Goal: Navigation & Orientation: Find specific page/section

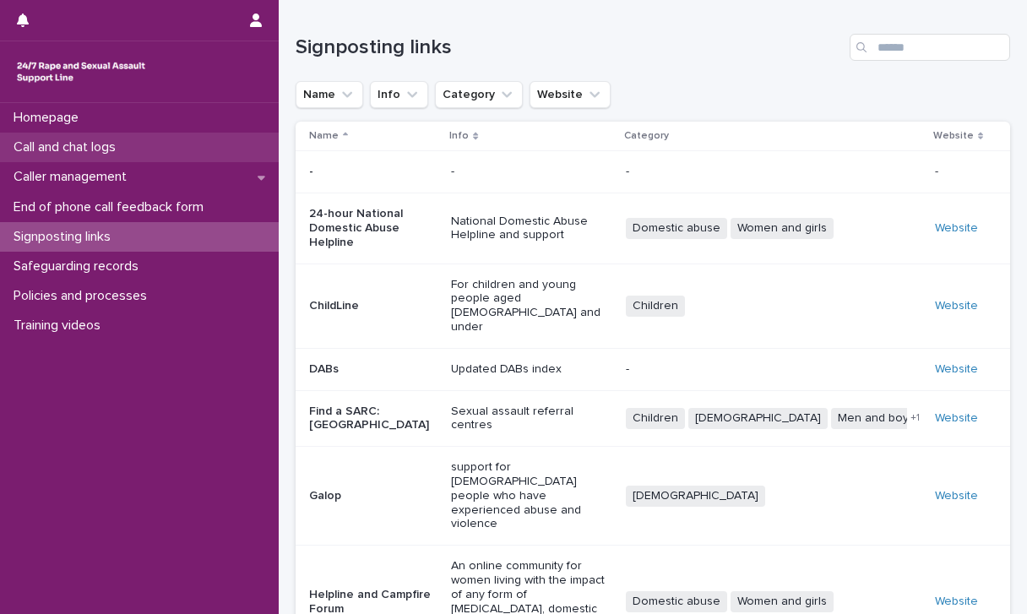
click at [68, 141] on p "Call and chat logs" at bounding box center [68, 147] width 122 height 16
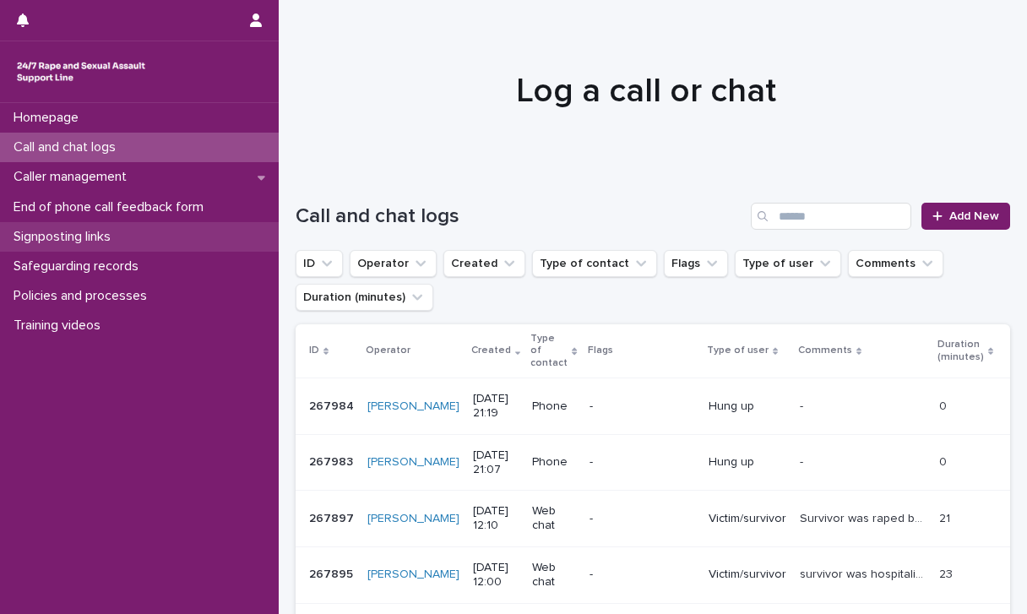
click at [69, 242] on p "Signposting links" at bounding box center [65, 237] width 117 height 16
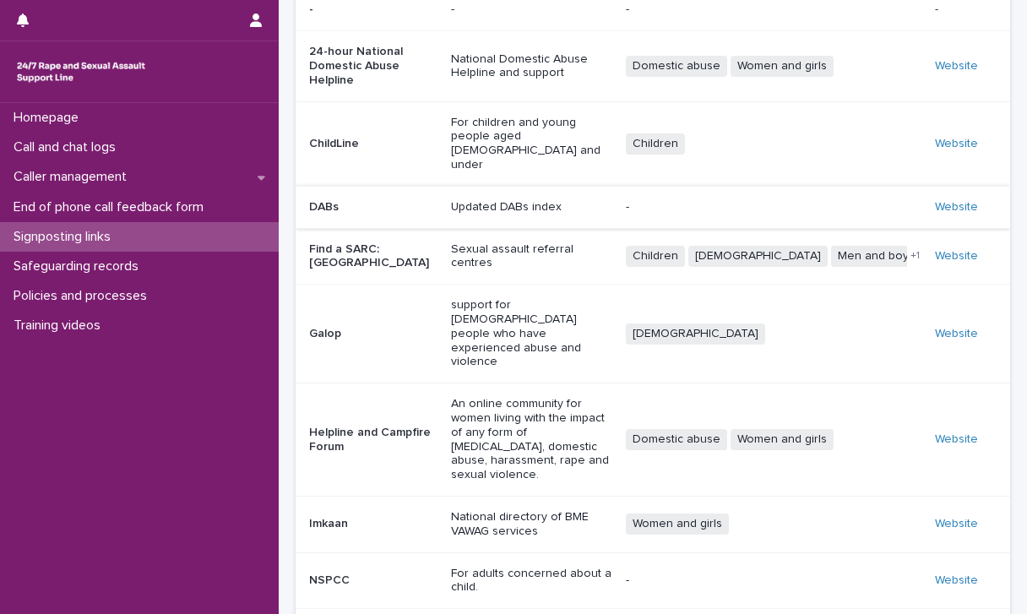
scroll to position [274, 0]
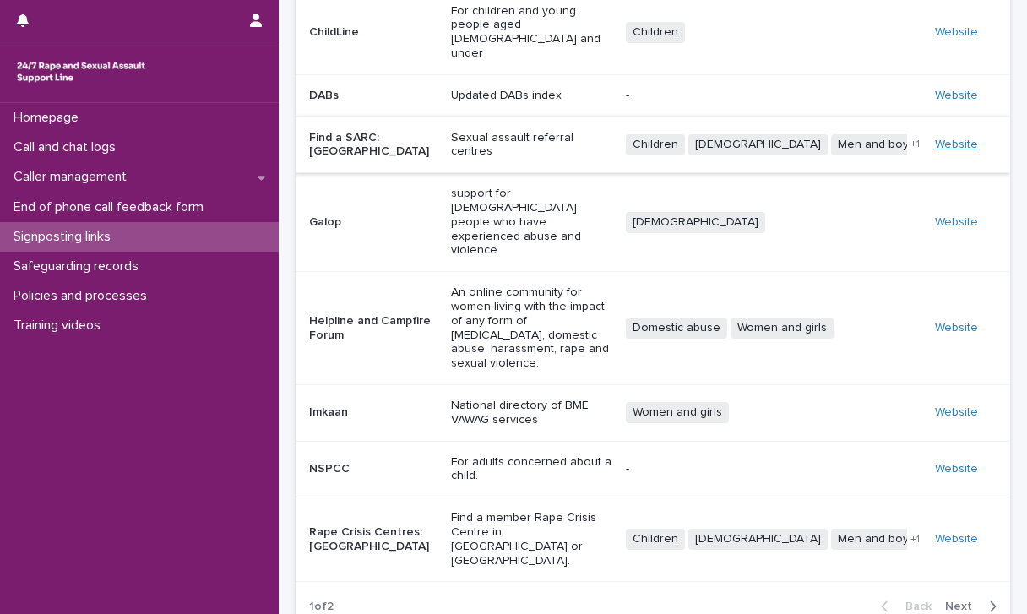
click at [941, 138] on link "Website" at bounding box center [956, 144] width 43 height 12
